Goal: Information Seeking & Learning: Understand process/instructions

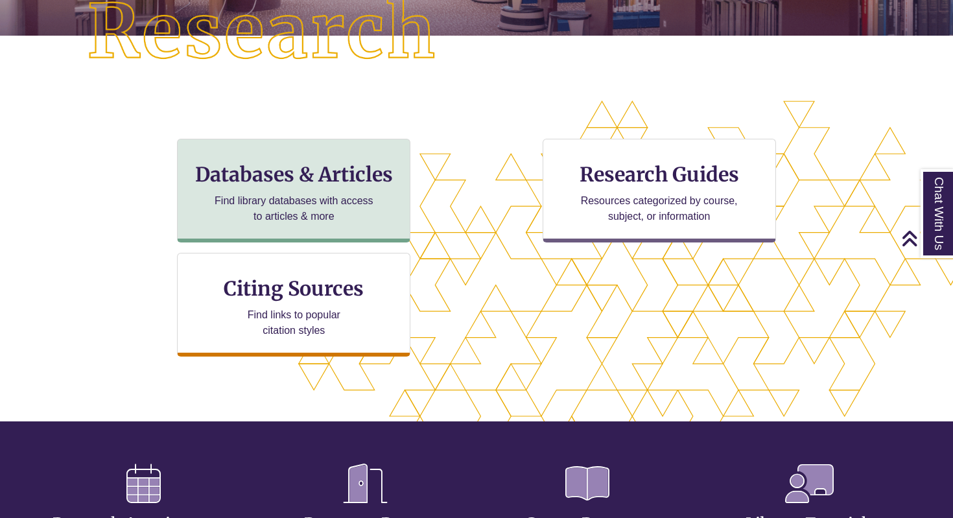
scroll to position [347, 0]
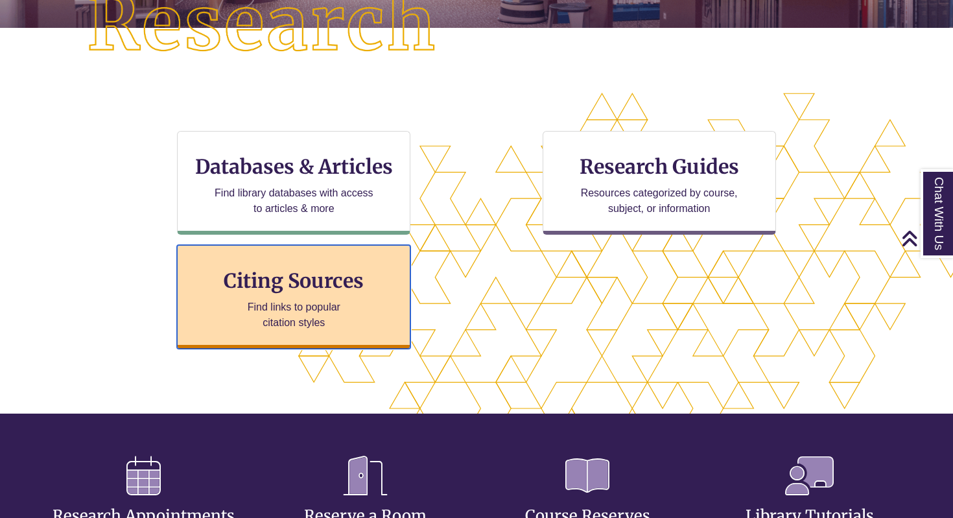
click at [335, 296] on div "Citing Sources Find links to popular citation styles" at bounding box center [293, 297] width 233 height 104
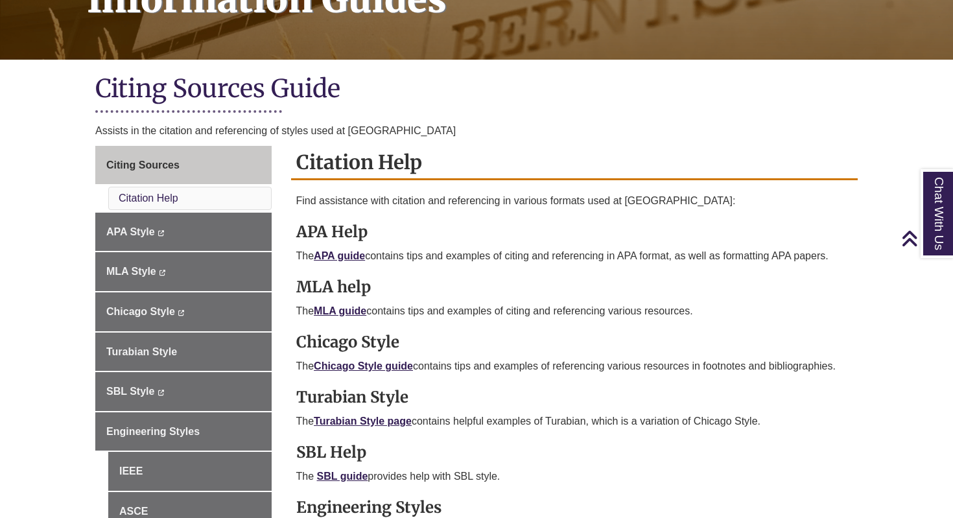
scroll to position [248, 0]
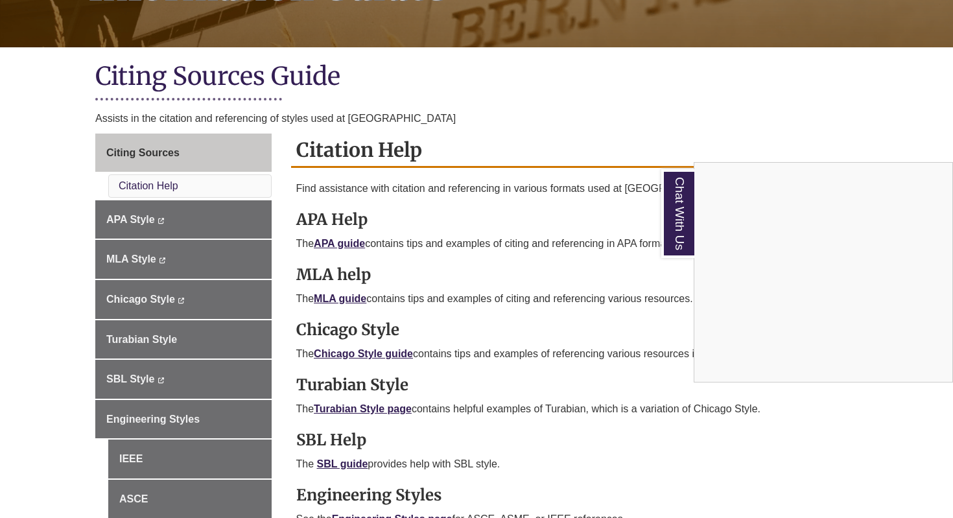
click at [369, 327] on div "Chat With Us" at bounding box center [476, 259] width 953 height 518
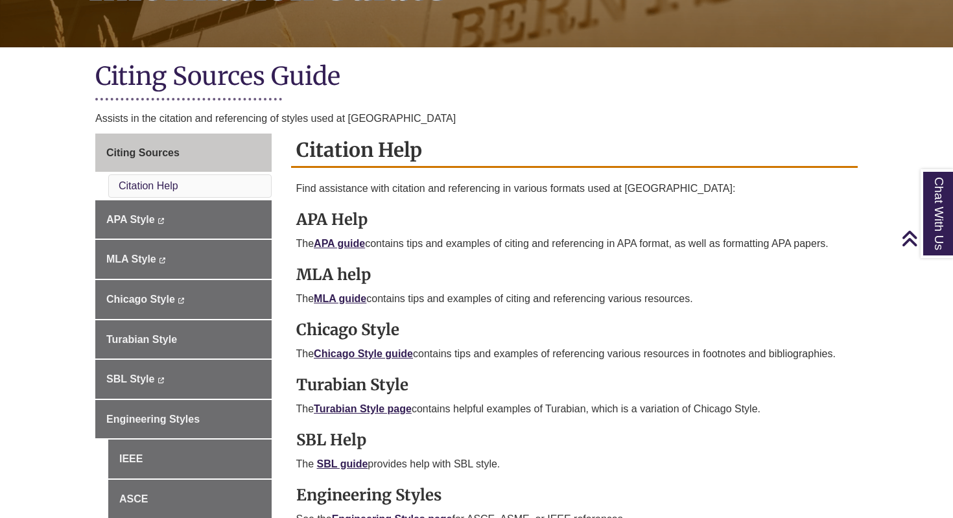
click at [349, 329] on strong "Chicago Style" at bounding box center [347, 330] width 103 height 20
click at [361, 350] on link "Chicago Style guide" at bounding box center [363, 353] width 99 height 11
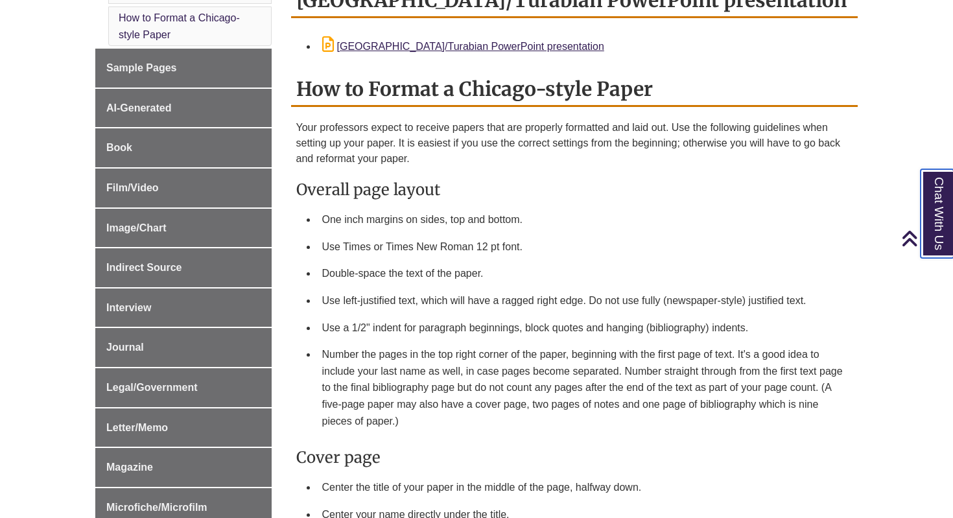
scroll to position [491, 0]
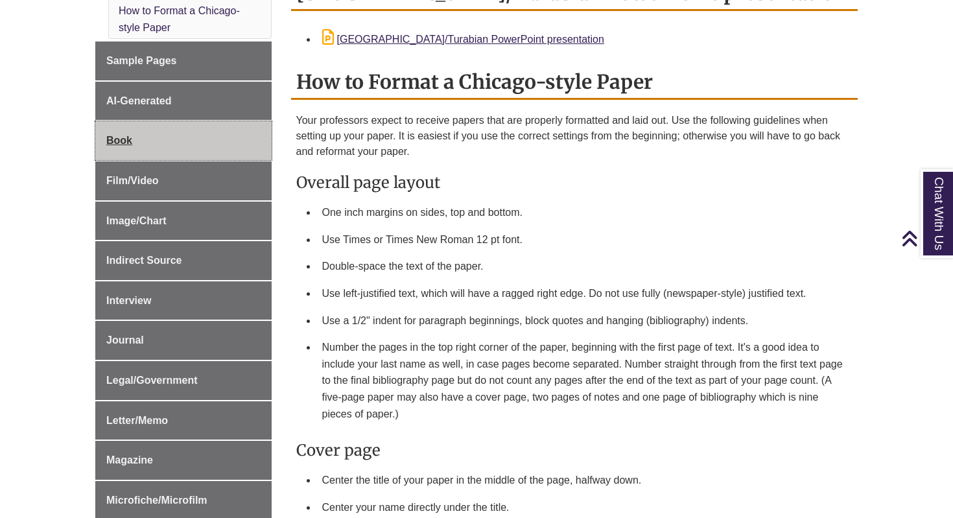
click at [126, 143] on span "Book" at bounding box center [119, 140] width 26 height 11
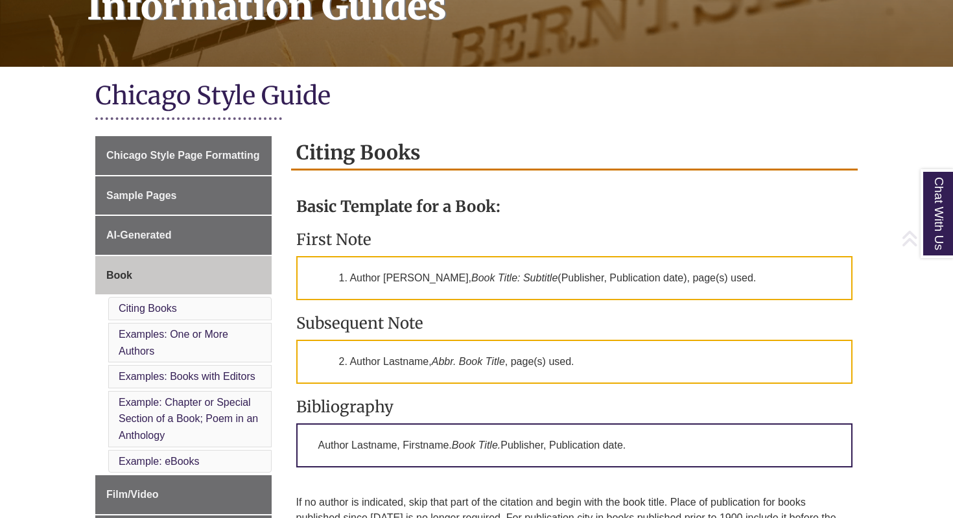
scroll to position [234, 0]
